Goal: Information Seeking & Learning: Learn about a topic

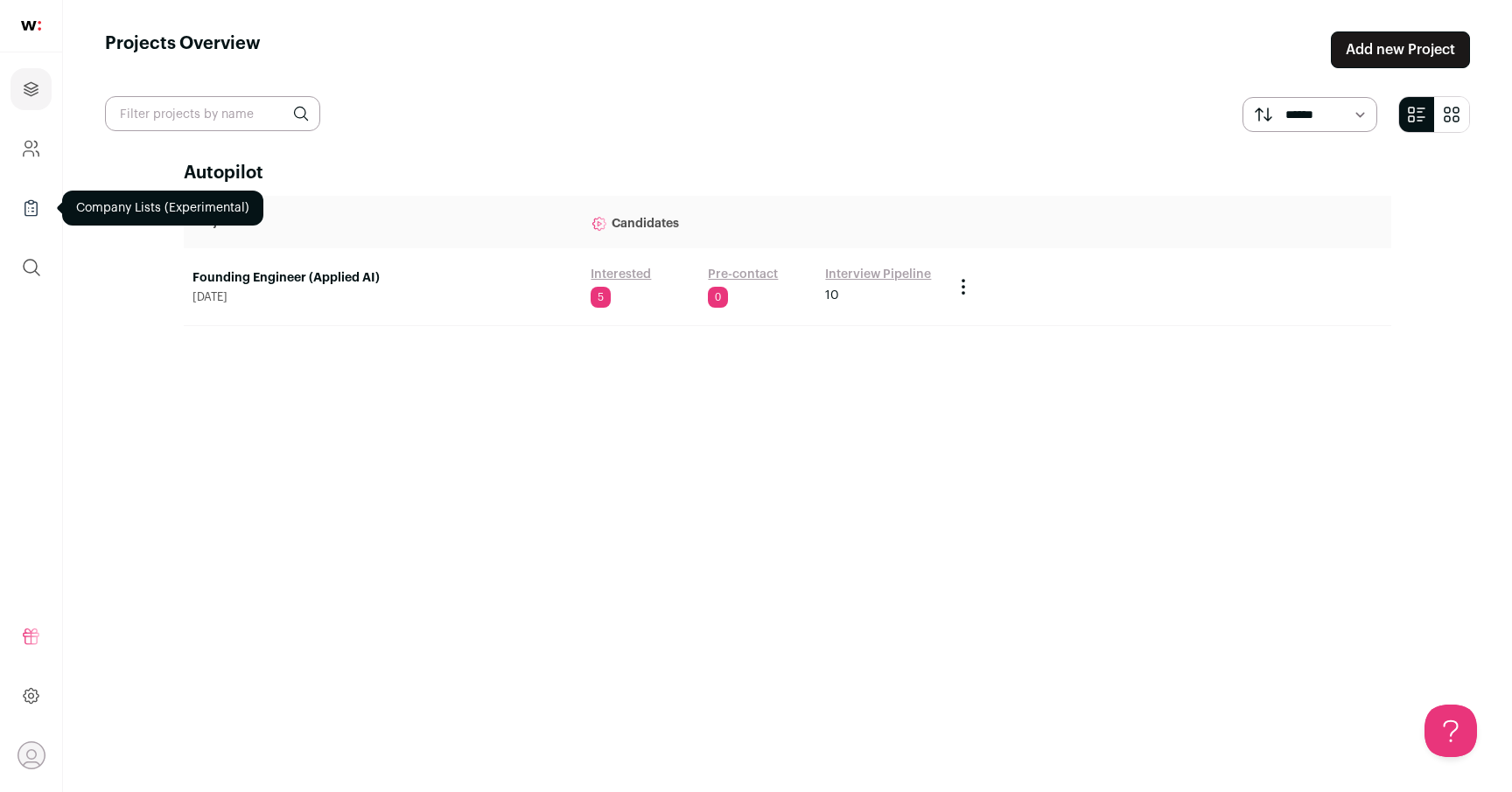
click at [48, 211] on link "Company Lists" at bounding box center [31, 208] width 41 height 42
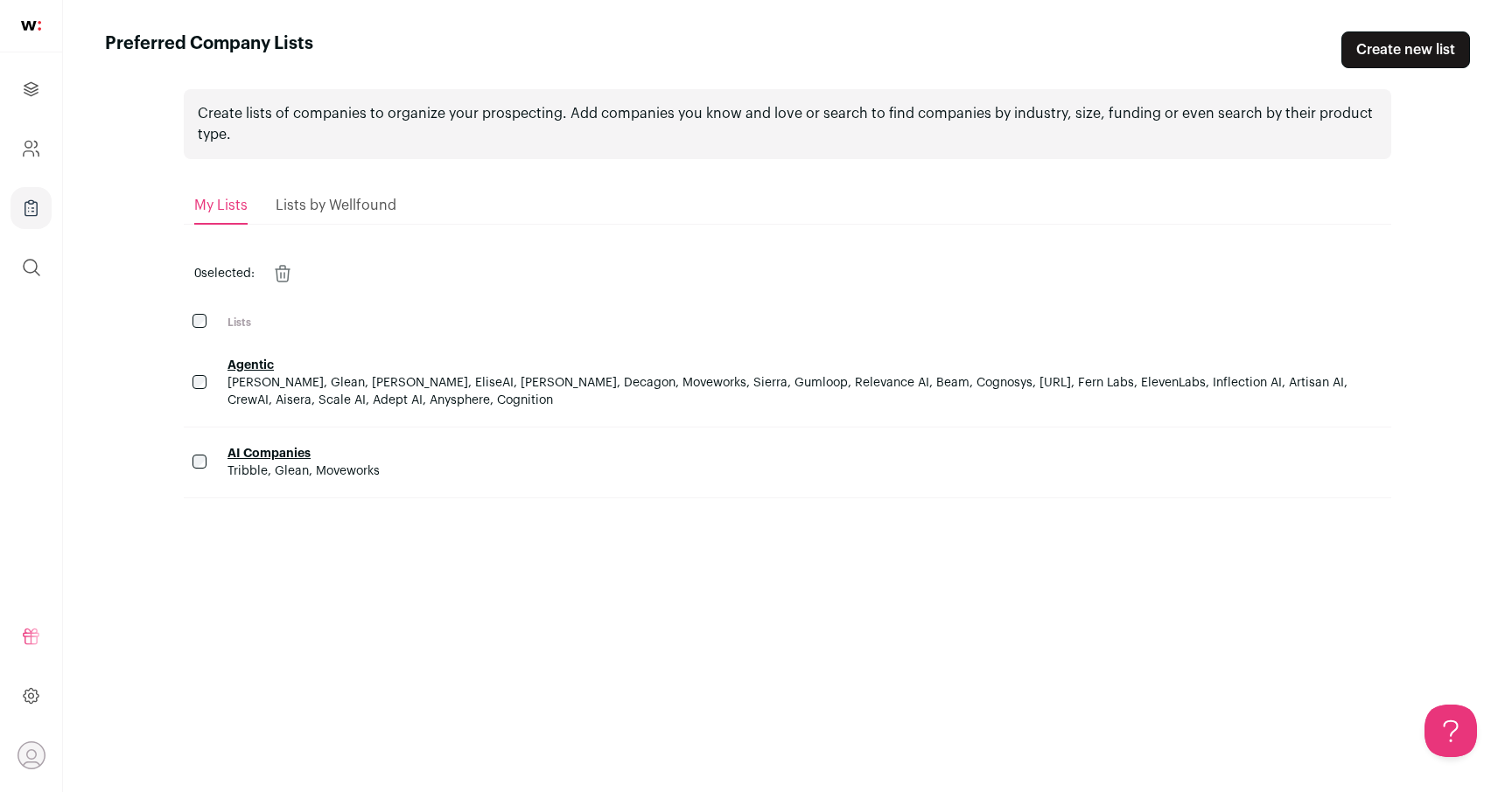
click at [343, 376] on span "[PERSON_NAME], Glean, [PERSON_NAME], EliseAI, [PERSON_NAME], Decagon, Moveworks…" at bounding box center [805, 392] width 1155 height 35
click at [264, 369] on link "Agentic" at bounding box center [251, 366] width 47 height 12
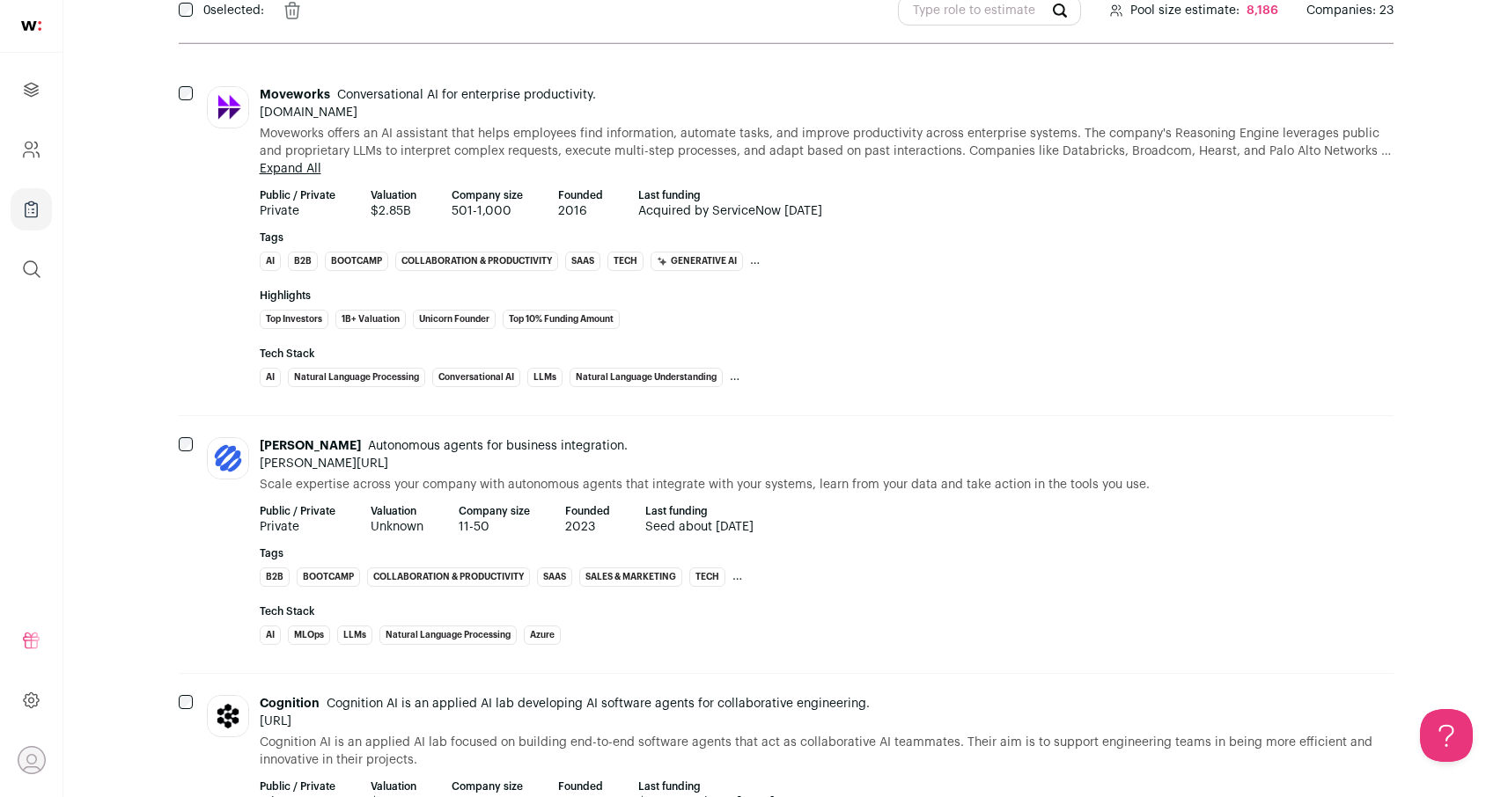
scroll to position [187, 0]
click at [975, 272] on div "Tags AI B2B Bootcamp Collaboration & Productivity SaaS Tech Generative AI Emplo…" at bounding box center [827, 254] width 1134 height 48
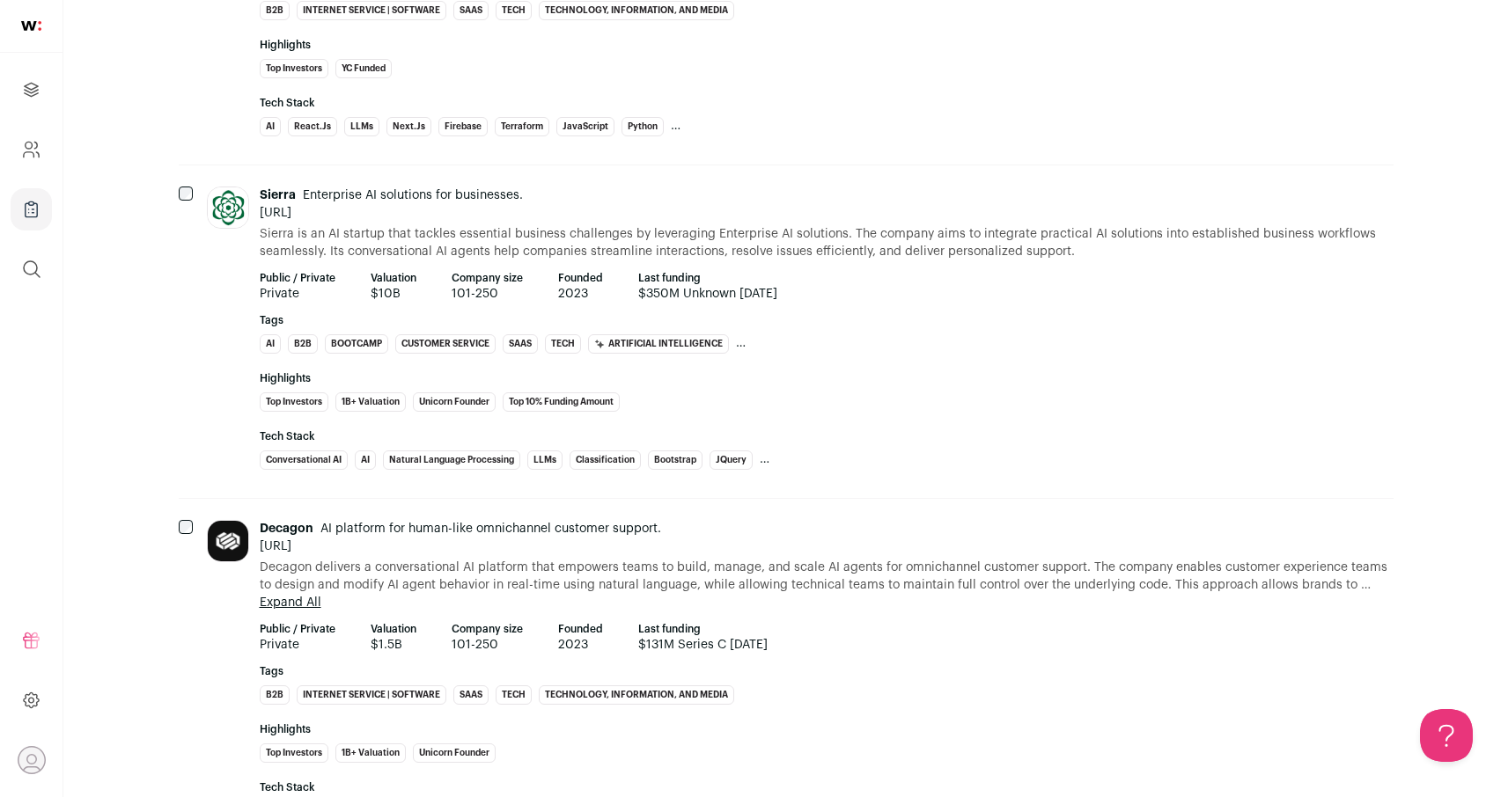
scroll to position [6225, 0]
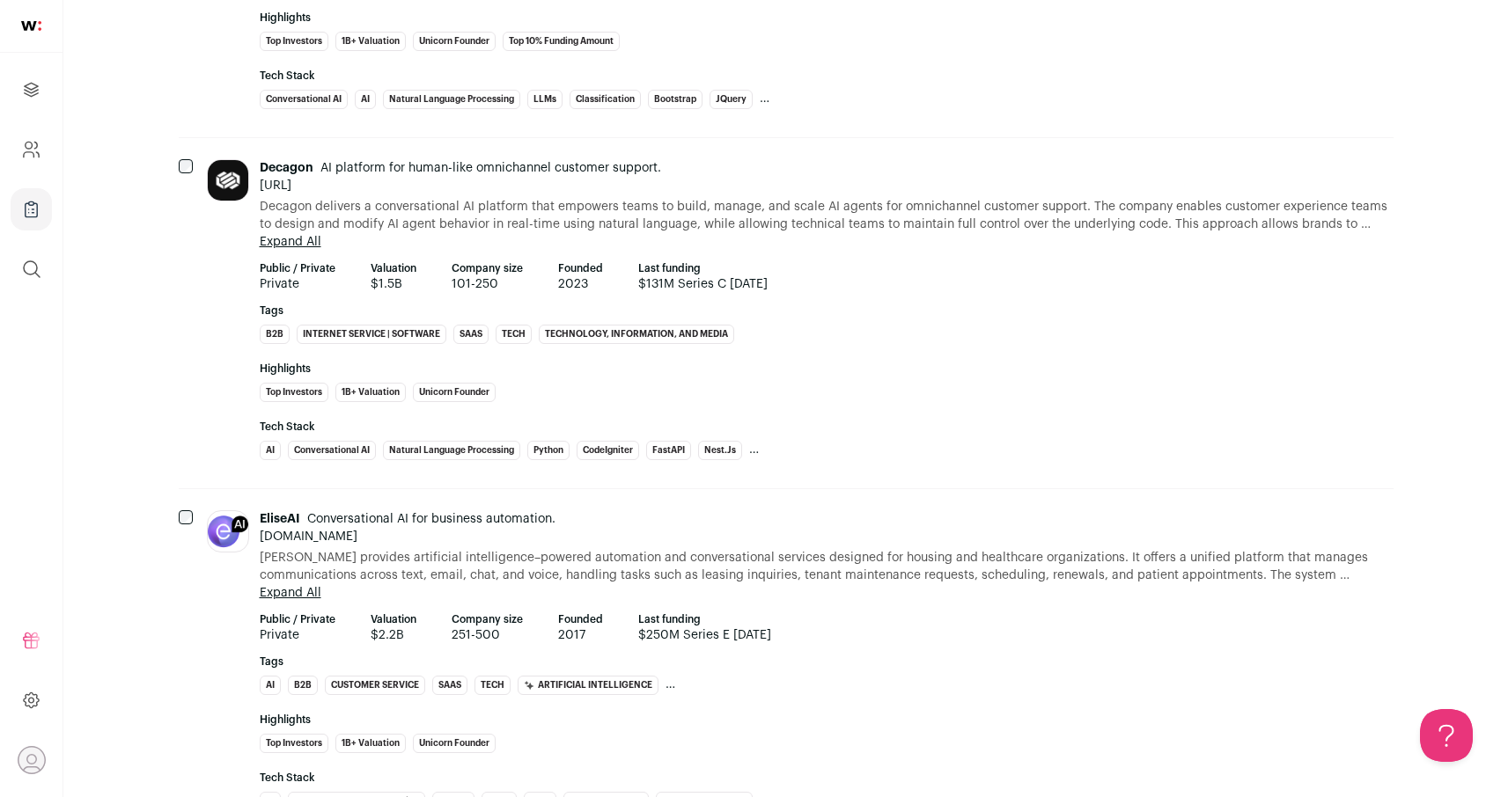
click at [1086, 400] on div "Highlights Top Investors 1B+ Valuation Unicorn Founder" at bounding box center [827, 386] width 1134 height 48
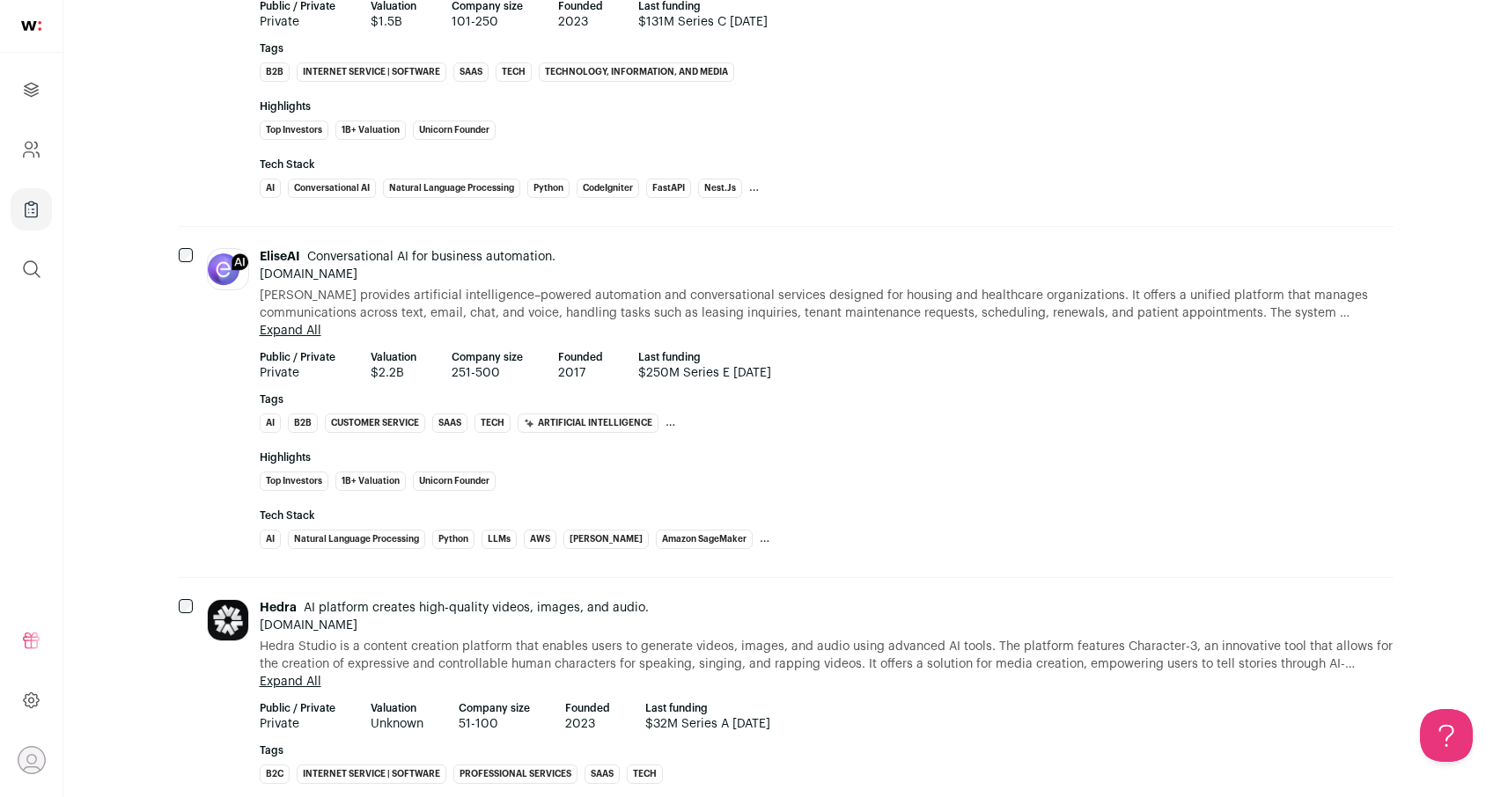
scroll to position [6489, 0]
click at [1083, 441] on div "EliseAI Conversational AI for business automation. [DOMAIN_NAME] Expand All Col…" at bounding box center [827, 400] width 1134 height 308
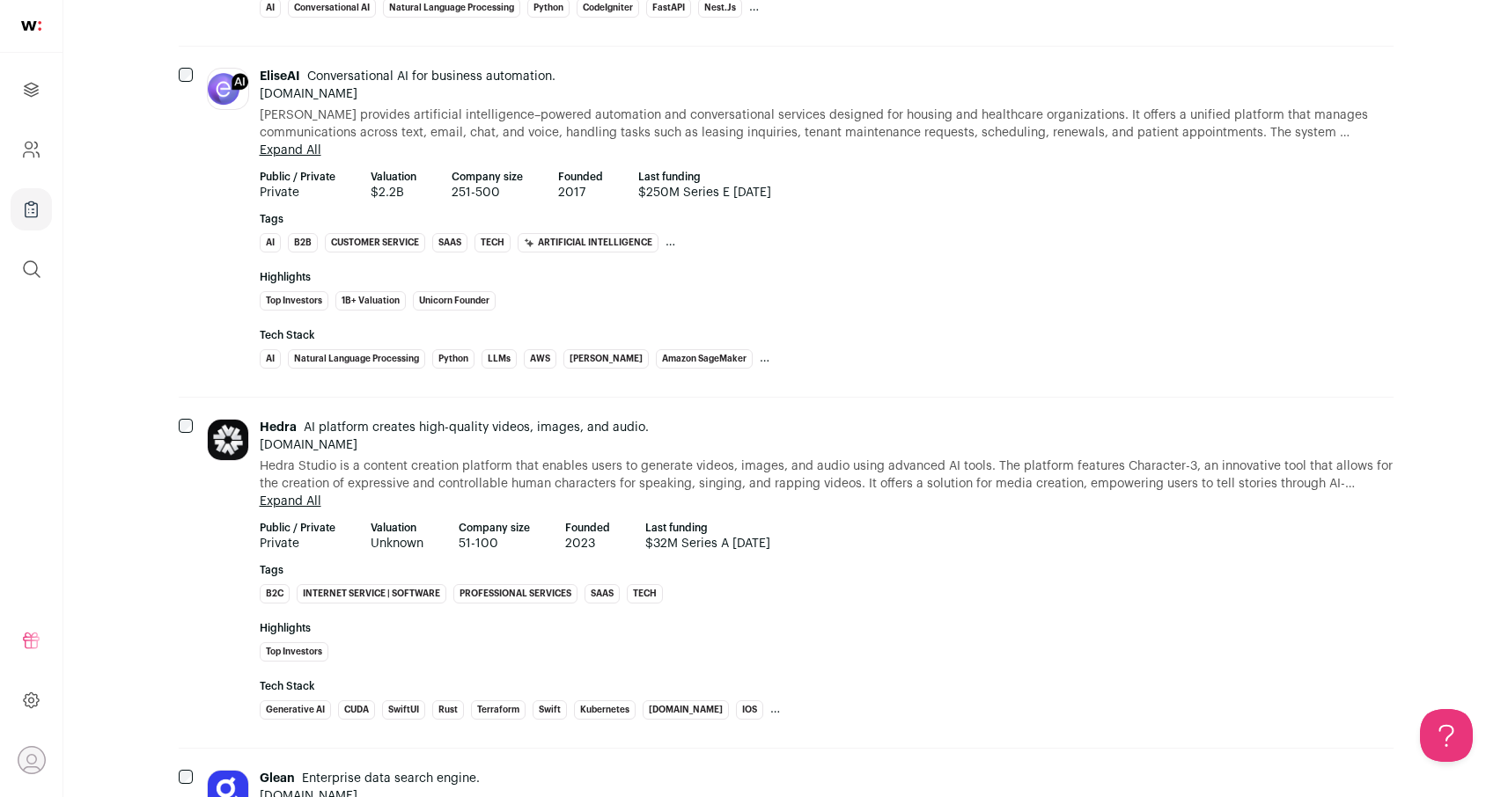
scroll to position [6776, 0]
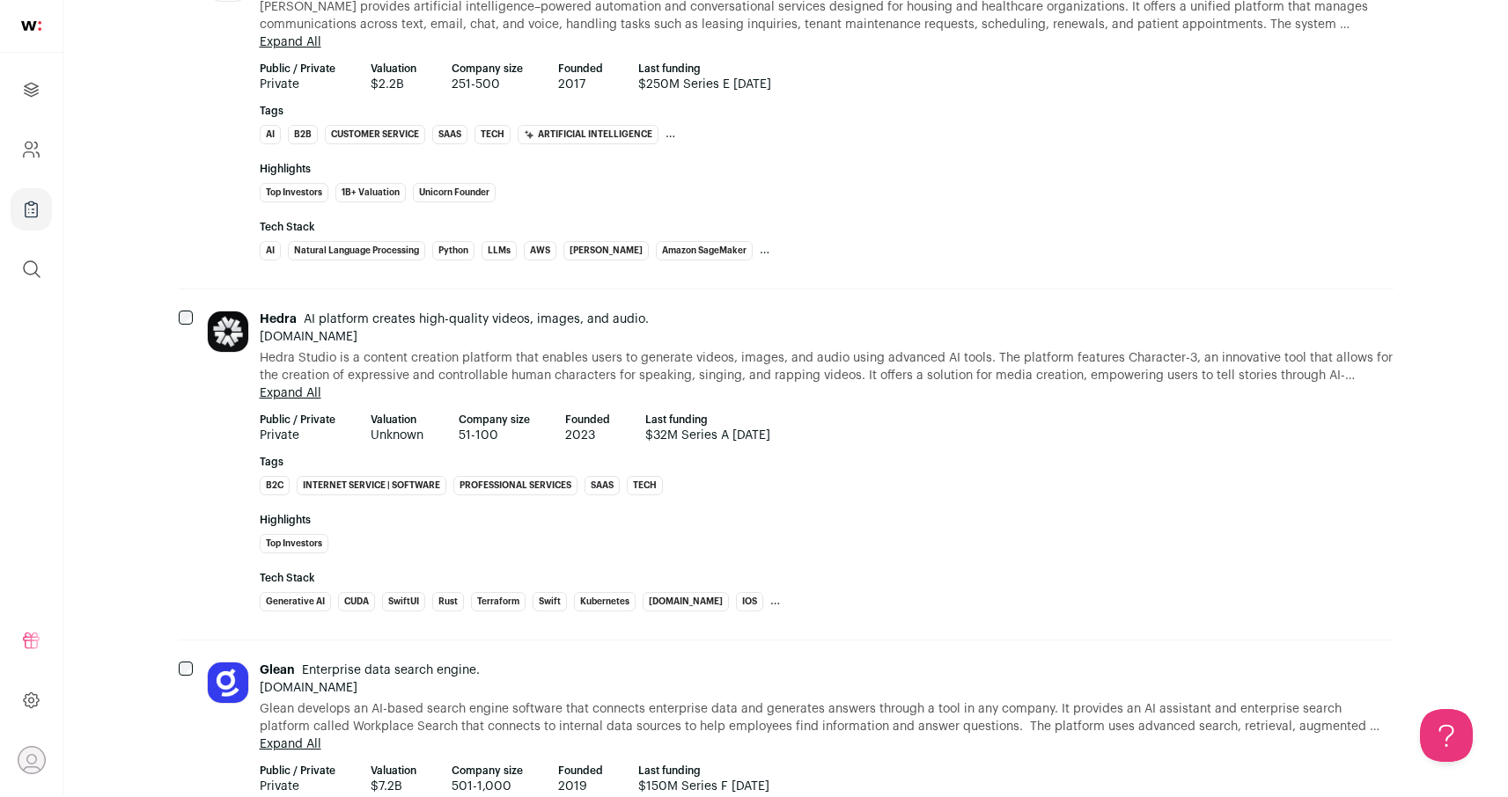
click at [1079, 452] on div "Hedra AI platform creates high-quality videos, images, and audio. [DOMAIN_NAME]…" at bounding box center [827, 465] width 1134 height 308
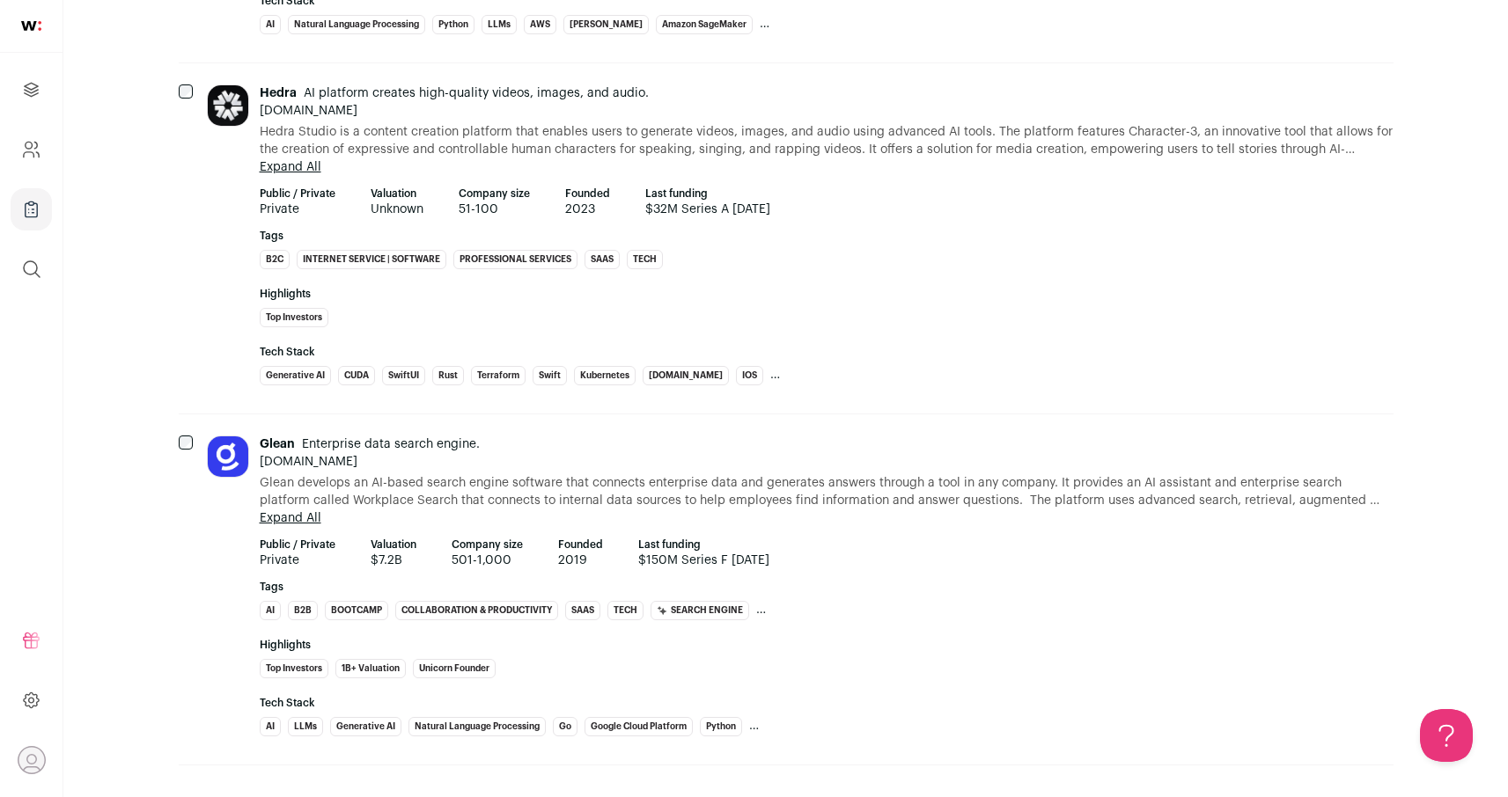
click at [1144, 554] on ul "Public / Private Private Valuation $7.2B Company size 501-1,000 Founded 2019 La…" at bounding box center [827, 554] width 1134 height 32
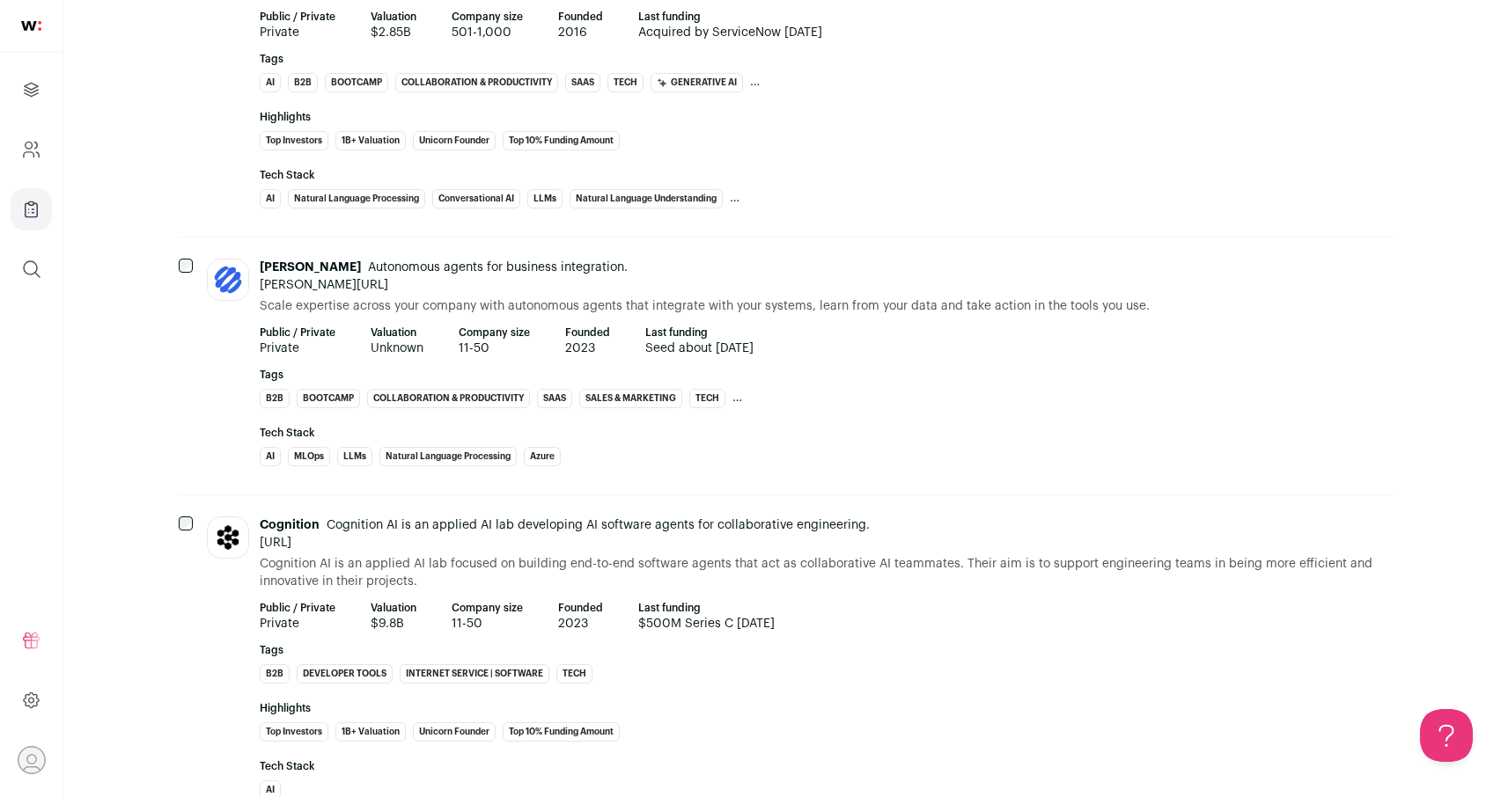
scroll to position [0, 0]
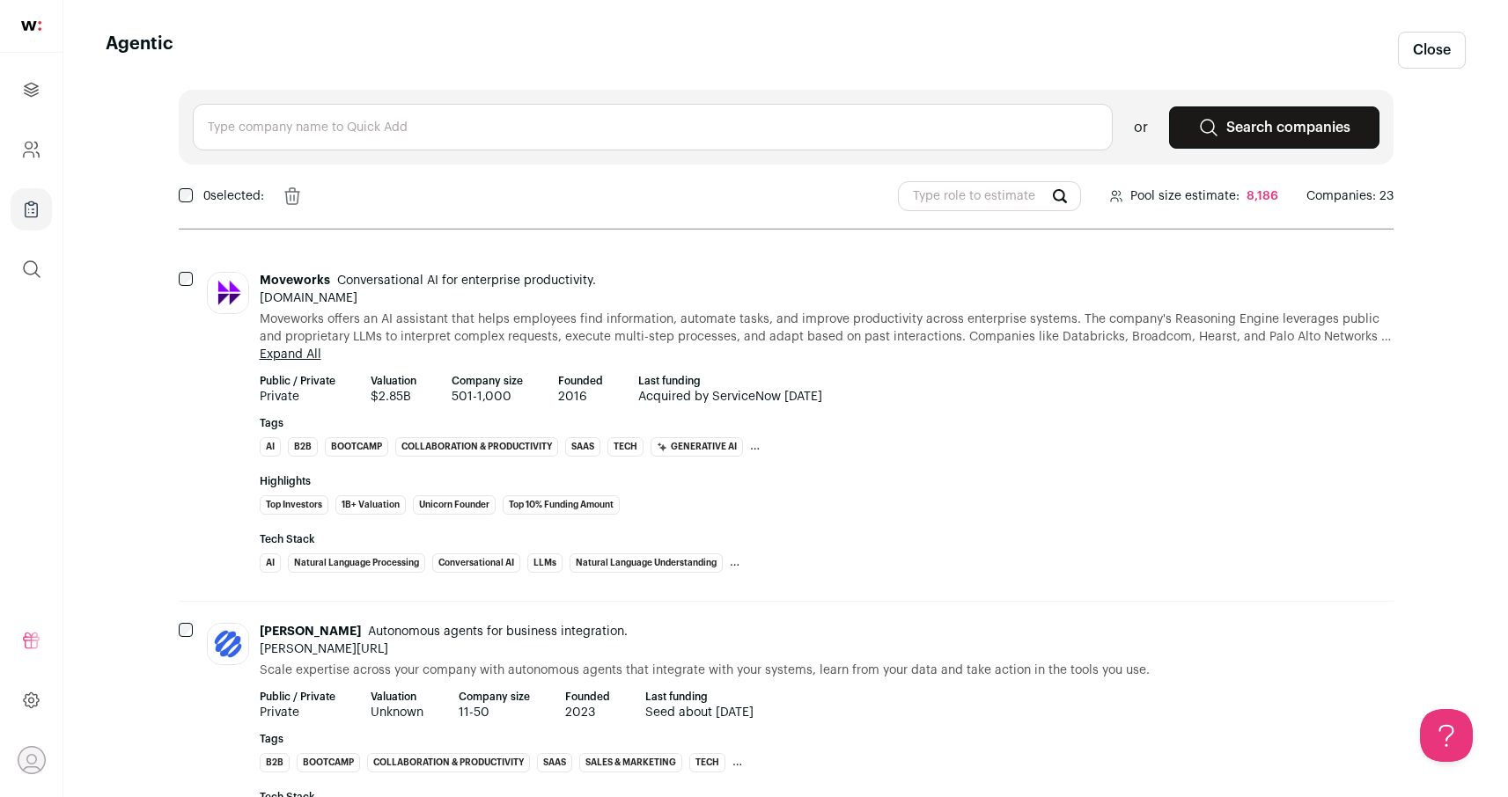
click at [1054, 481] on strong "Highlights" at bounding box center [827, 481] width 1134 height 14
click at [977, 312] on span "Moveworks offers an AI assistant that helps employees find information, automat…" at bounding box center [827, 328] width 1134 height 35
click at [978, 314] on span "Moveworks offers an AI assistant that helps employees find information, automat…" at bounding box center [827, 328] width 1134 height 35
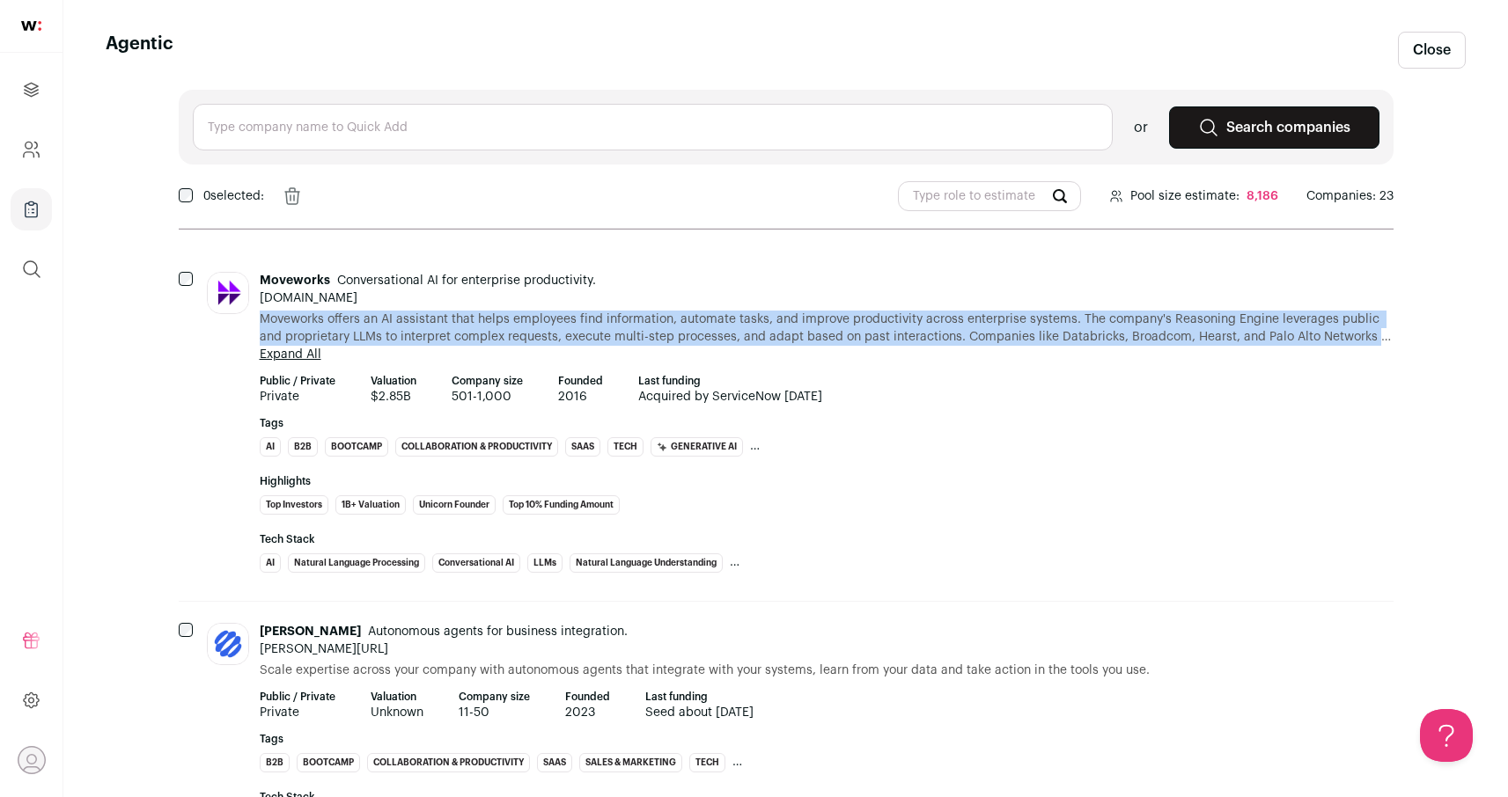
click at [978, 313] on span "Moveworks offers an AI assistant that helps employees find information, automat…" at bounding box center [827, 328] width 1134 height 35
click at [995, 312] on span "Moveworks offers an AI assistant that helps employees find information, automat…" at bounding box center [827, 328] width 1134 height 35
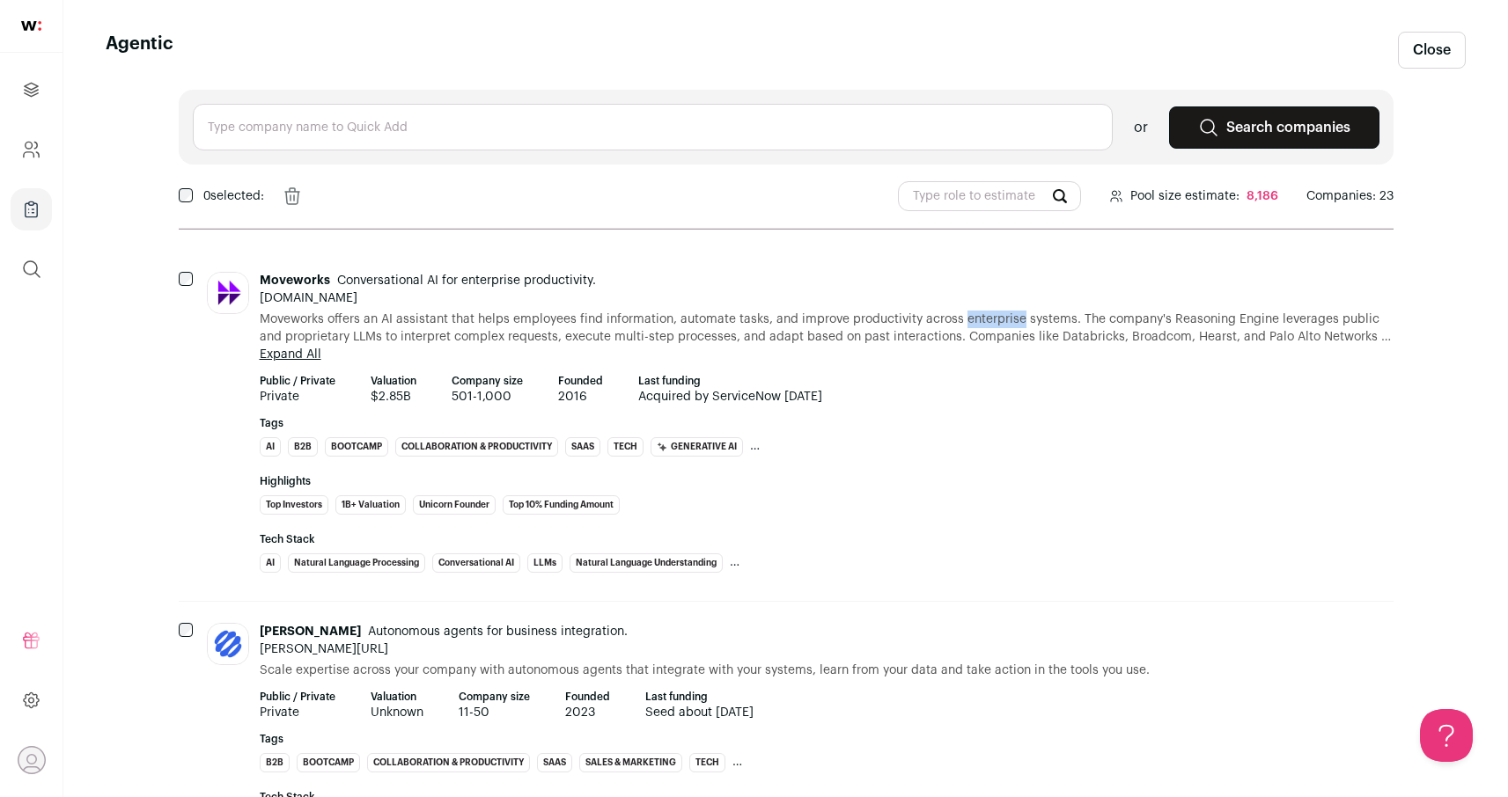
click at [995, 312] on span "Moveworks offers an AI assistant that helps employees find information, automat…" at bounding box center [827, 328] width 1134 height 35
